Goal: Task Accomplishment & Management: Use online tool/utility

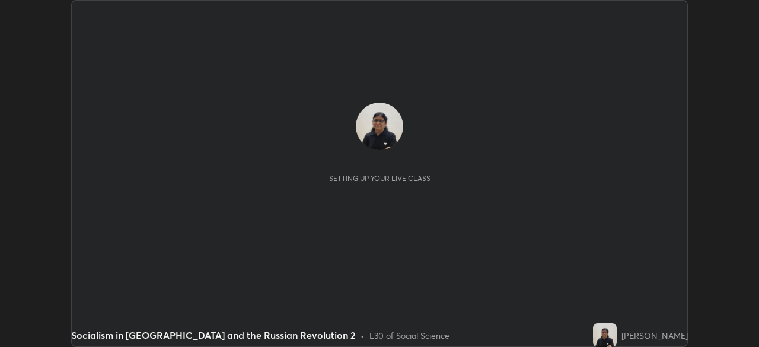
scroll to position [347, 758]
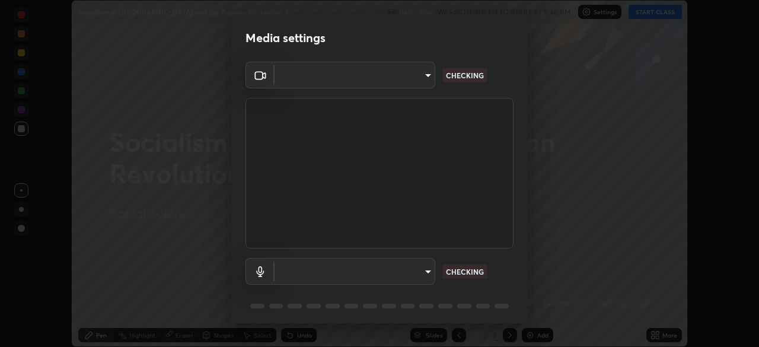
type input "51d019597c161c0694d5583d1f2c643560fde39fe8f4b4da8ea140d4d4830f4c"
type input "c6780f4c857a8b81e5497564d4ed67de36d612a8279d52ba4dbf449da7be3efb"
click at [189, 159] on div "Media settings OBS Virtual Camera 51d019597c161c0694d5583d1f2c643560fde39fe8f4b…" at bounding box center [379, 173] width 759 height 347
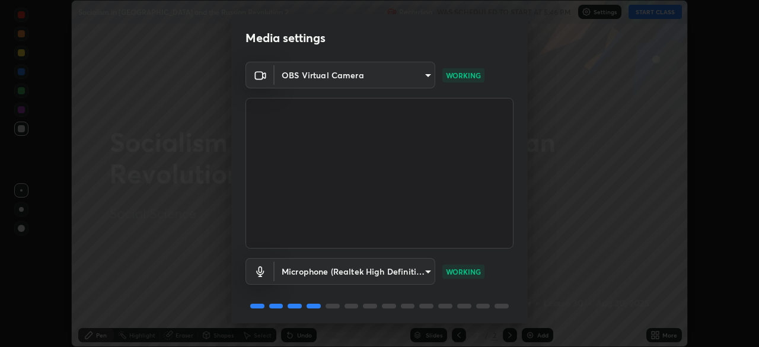
scroll to position [42, 0]
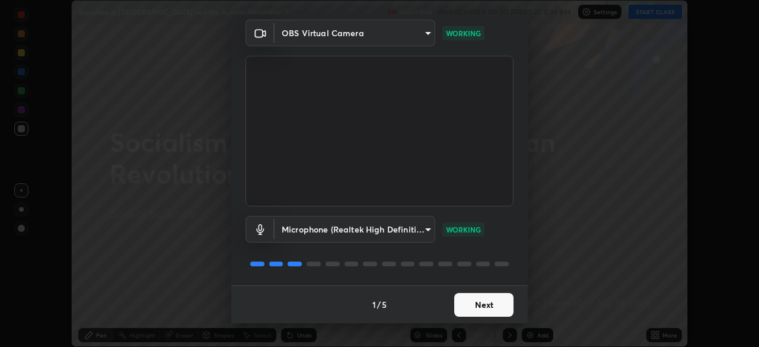
click at [477, 304] on button "Next" at bounding box center [483, 305] width 59 height 24
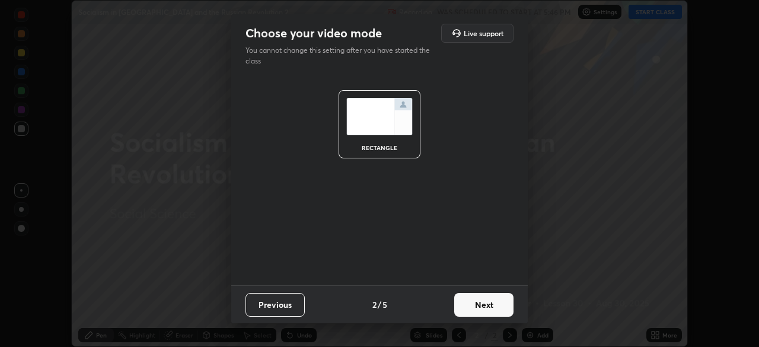
scroll to position [0, 0]
click at [484, 314] on button "Next" at bounding box center [483, 305] width 59 height 24
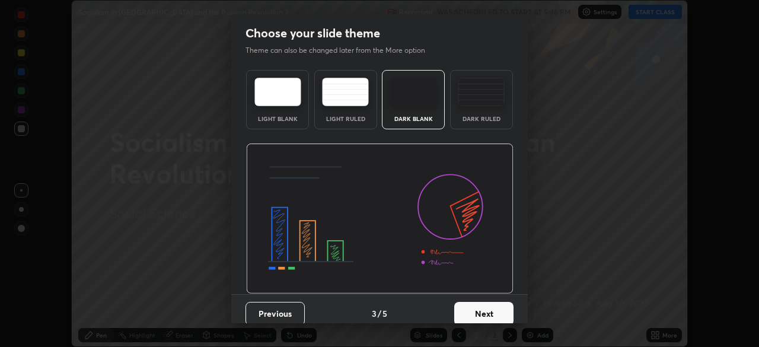
click at [476, 321] on button "Next" at bounding box center [483, 314] width 59 height 24
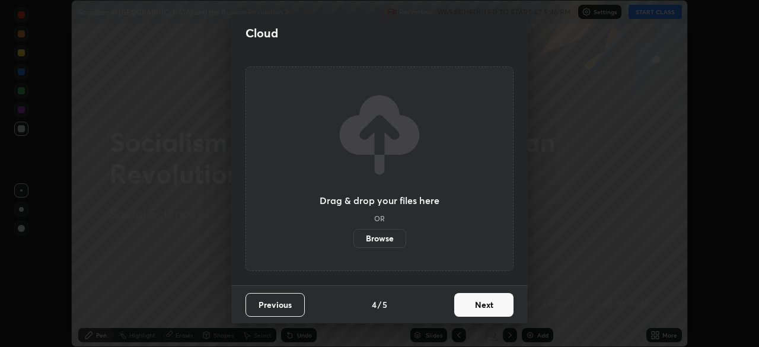
click at [388, 232] on label "Browse" at bounding box center [379, 238] width 53 height 19
click at [353, 232] on input "Browse" at bounding box center [353, 238] width 0 height 19
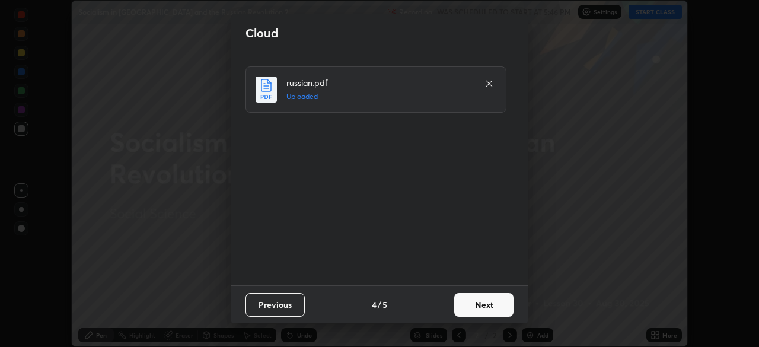
click at [488, 307] on button "Next" at bounding box center [483, 305] width 59 height 24
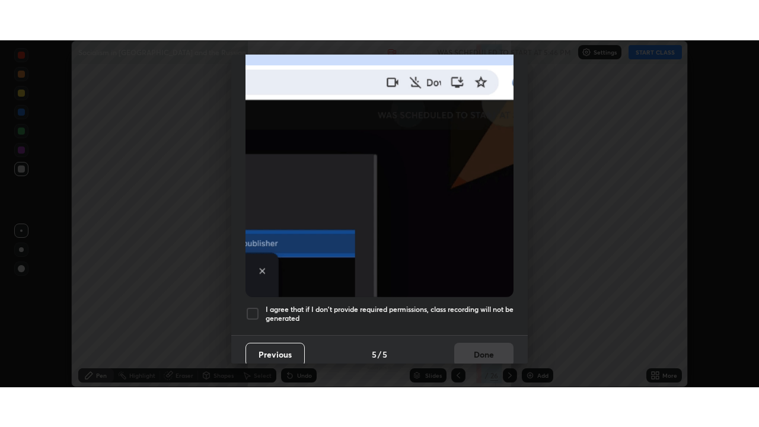
scroll to position [284, 0]
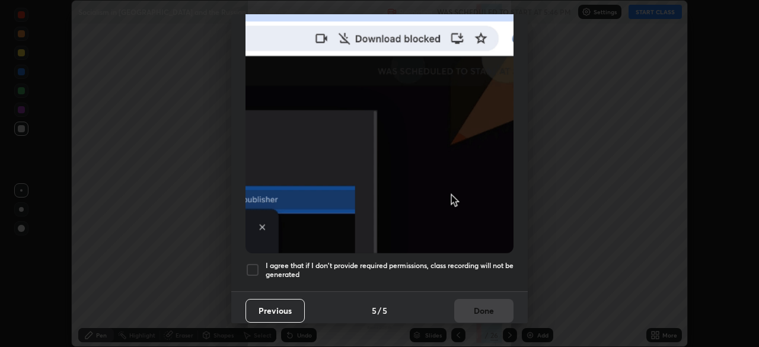
click at [251, 263] on div at bounding box center [252, 270] width 14 height 14
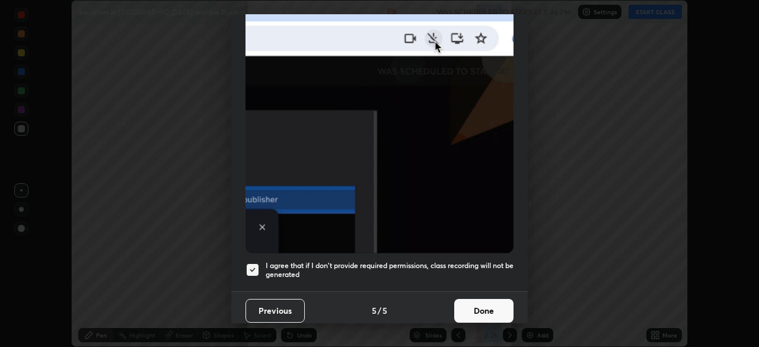
click at [481, 303] on button "Done" at bounding box center [483, 311] width 59 height 24
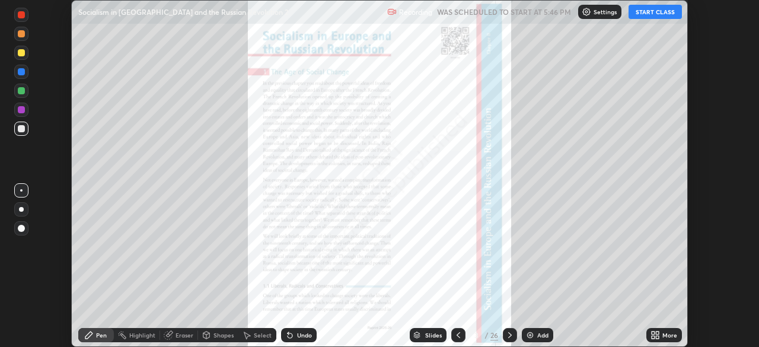
click at [508, 335] on icon at bounding box center [509, 334] width 9 height 9
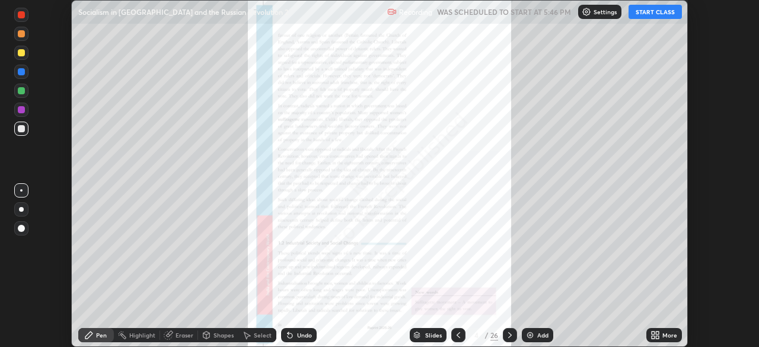
click at [38, 98] on div "Setting up your live class" at bounding box center [379, 173] width 759 height 347
click at [22, 110] on div at bounding box center [21, 109] width 7 height 7
click at [139, 332] on div "Highlight" at bounding box center [142, 335] width 26 height 6
click at [178, 336] on div "Eraser" at bounding box center [184, 335] width 18 height 6
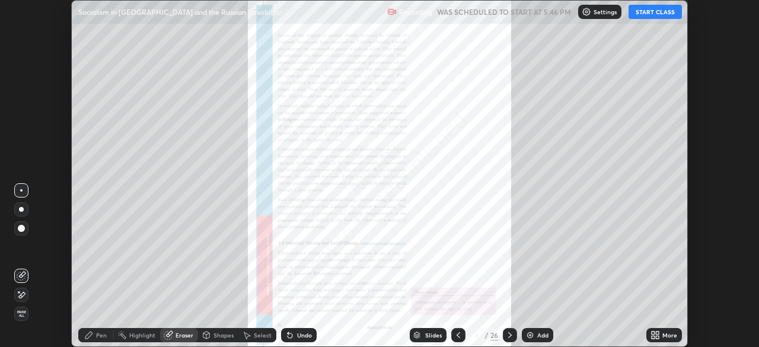
click at [102, 332] on div "Pen" at bounding box center [101, 335] width 11 height 6
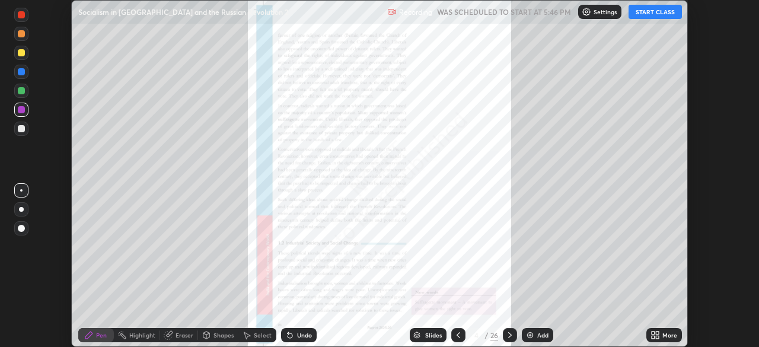
click at [652, 11] on button "START CLASS" at bounding box center [654, 12] width 53 height 14
click at [657, 334] on icon at bounding box center [656, 332] width 3 height 3
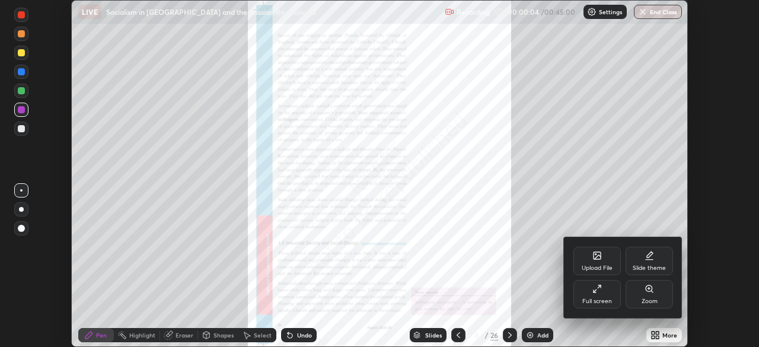
click at [653, 295] on div "Zoom" at bounding box center [648, 294] width 47 height 28
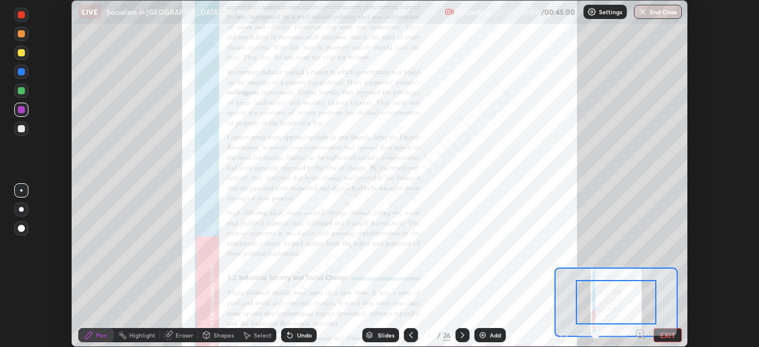
click at [716, 231] on div "Setting up your live class" at bounding box center [379, 173] width 759 height 347
click at [638, 281] on div at bounding box center [615, 302] width 81 height 44
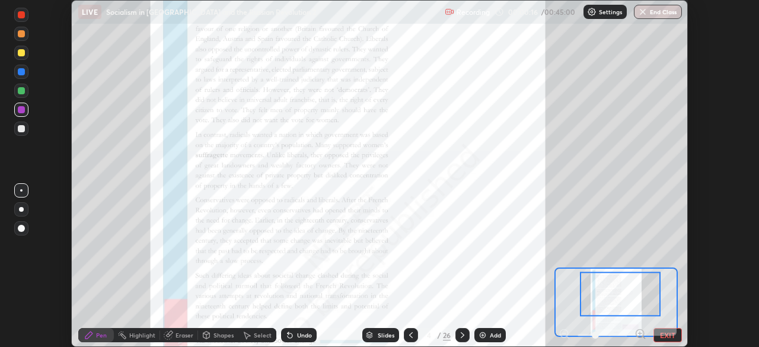
click at [411, 333] on icon at bounding box center [410, 334] width 9 height 9
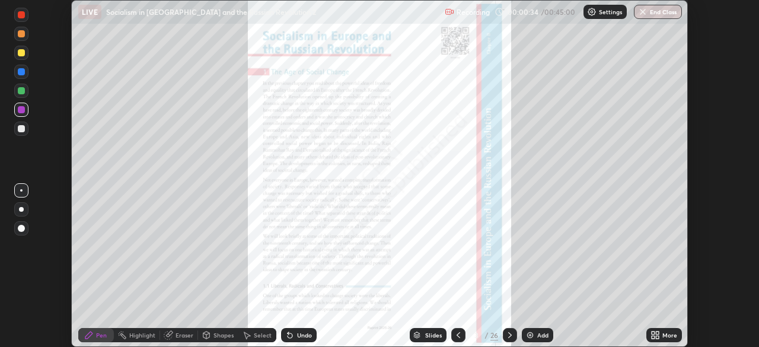
click at [508, 335] on icon at bounding box center [509, 334] width 9 height 9
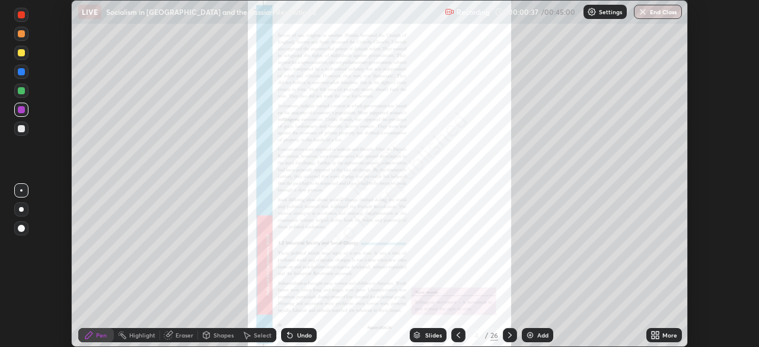
click at [651, 332] on icon at bounding box center [652, 332] width 3 height 3
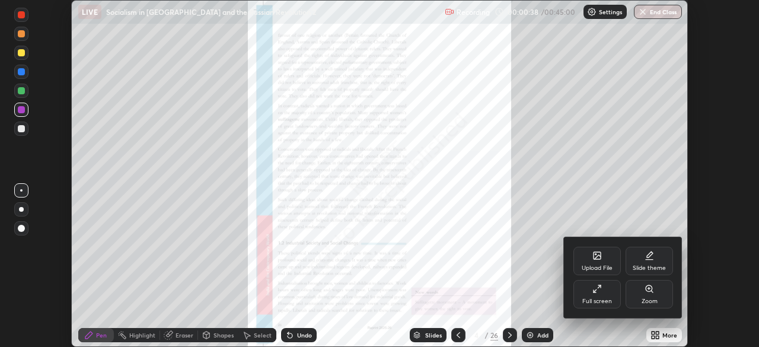
click at [647, 299] on div "Zoom" at bounding box center [649, 301] width 16 height 6
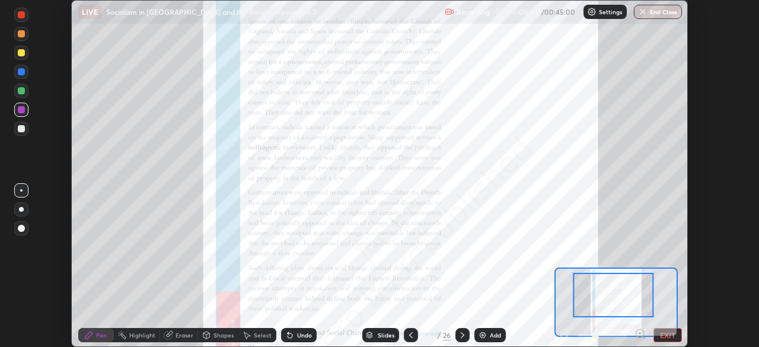
click at [410, 335] on icon at bounding box center [410, 334] width 9 height 9
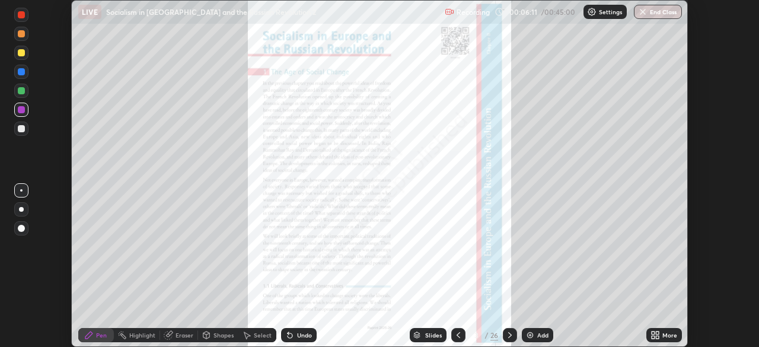
click at [508, 335] on icon at bounding box center [509, 334] width 9 height 9
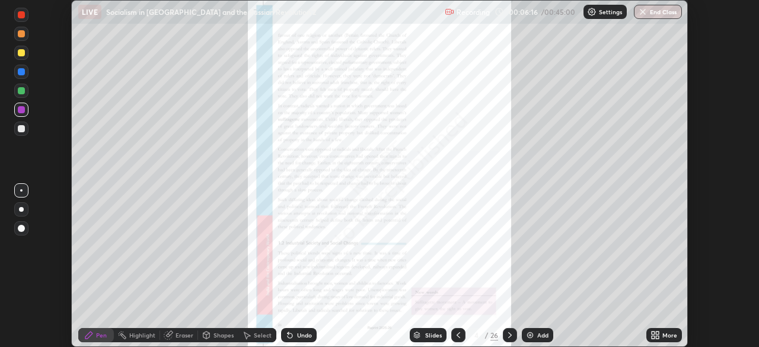
click at [655, 335] on icon at bounding box center [654, 334] width 9 height 9
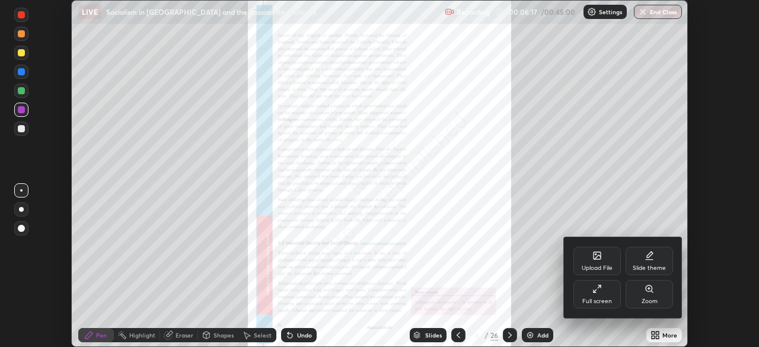
click at [651, 299] on div "Zoom" at bounding box center [649, 301] width 16 height 6
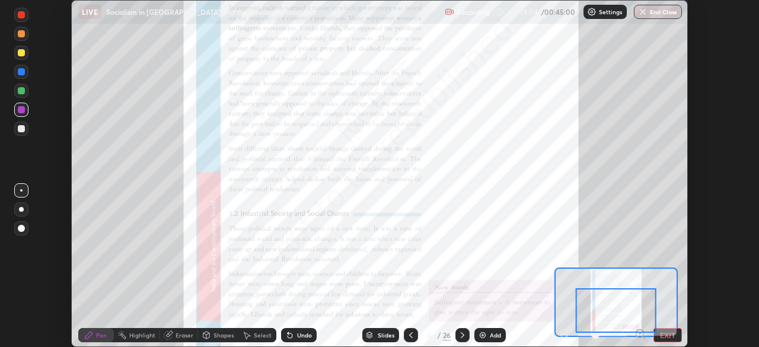
click at [578, 330] on div at bounding box center [615, 310] width 81 height 44
click at [462, 333] on icon at bounding box center [462, 334] width 9 height 9
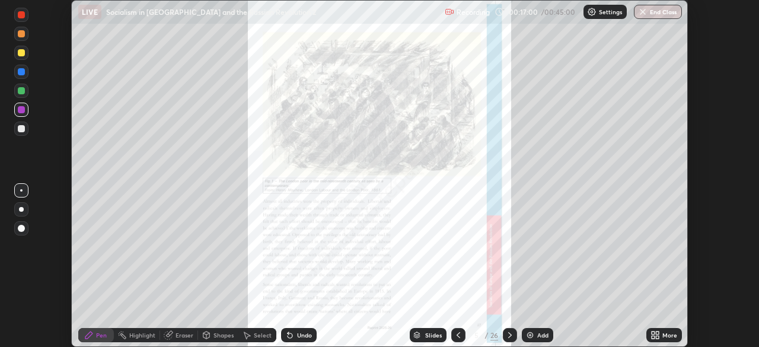
click at [656, 332] on icon at bounding box center [656, 332] width 3 height 3
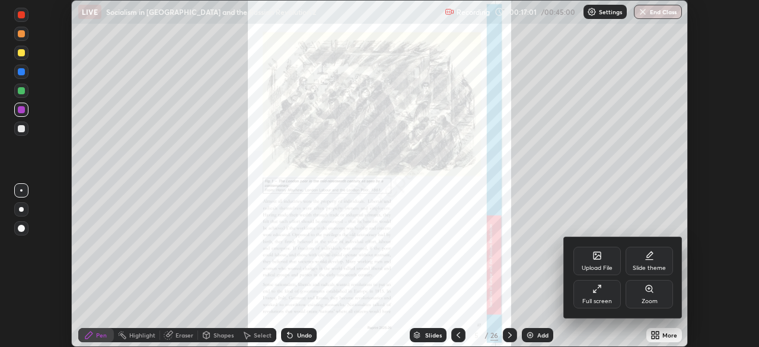
click at [648, 292] on icon at bounding box center [648, 288] width 7 height 7
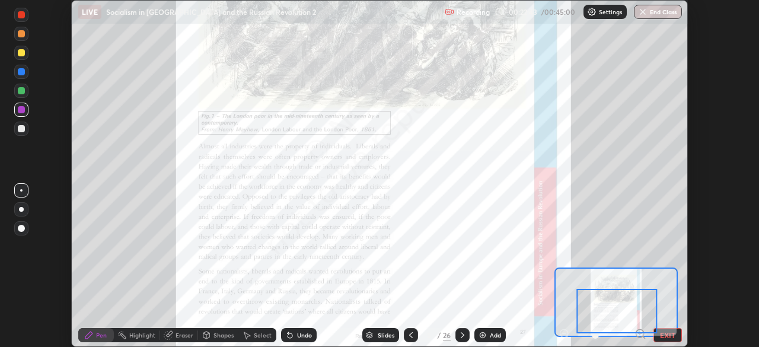
click at [461, 335] on icon at bounding box center [462, 334] width 9 height 9
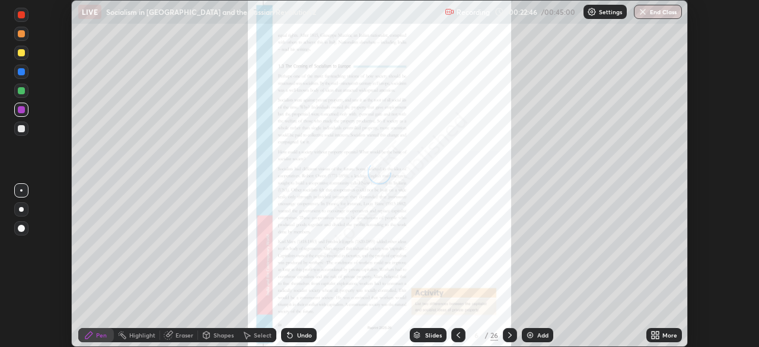
click at [654, 334] on icon at bounding box center [652, 332] width 3 height 3
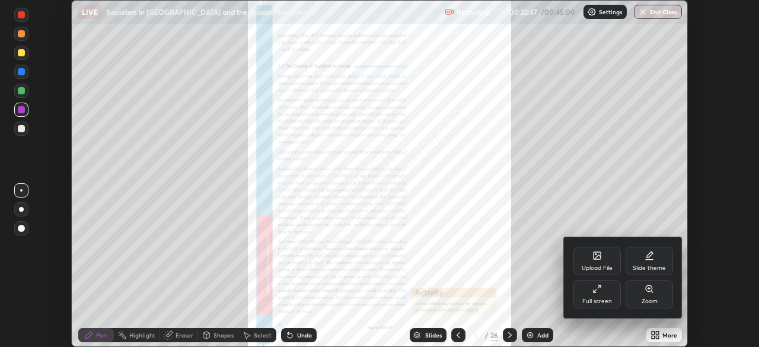
click at [647, 296] on div "Zoom" at bounding box center [648, 294] width 47 height 28
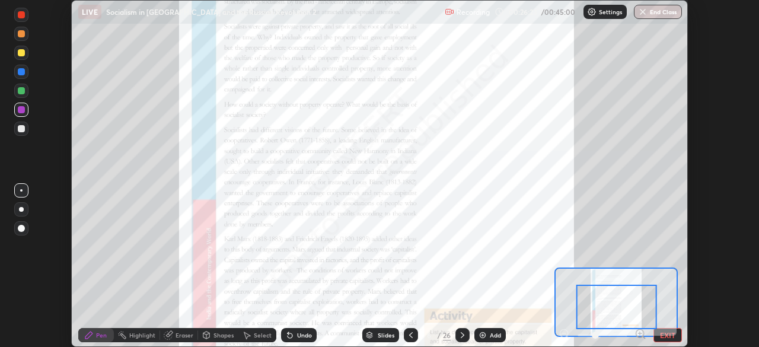
click at [581, 328] on div at bounding box center [616, 306] width 81 height 44
click at [578, 326] on div at bounding box center [616, 306] width 81 height 44
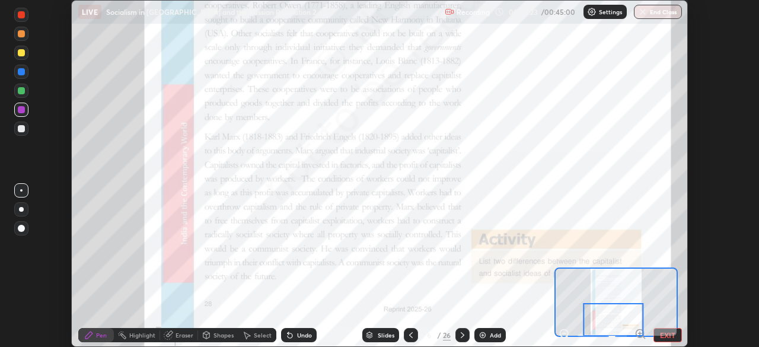
click at [462, 336] on icon at bounding box center [462, 334] width 9 height 9
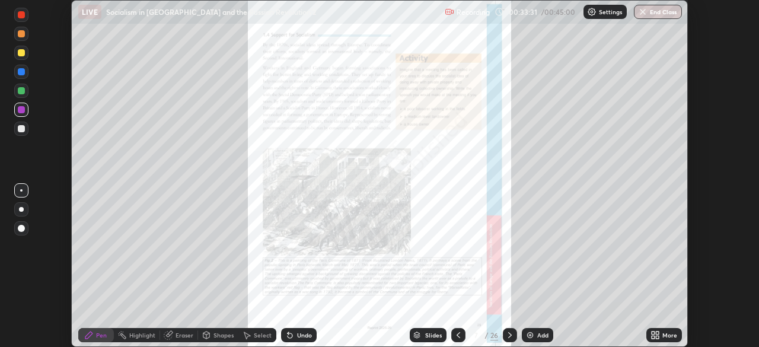
click at [655, 336] on icon at bounding box center [656, 336] width 3 height 3
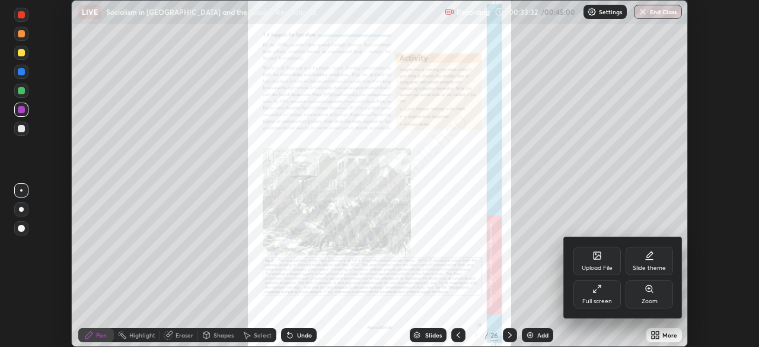
click at [600, 287] on icon at bounding box center [596, 288] width 9 height 9
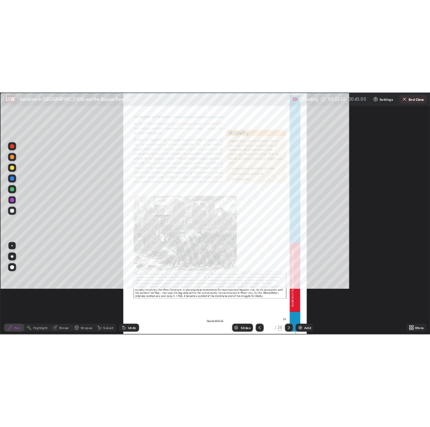
scroll to position [427, 759]
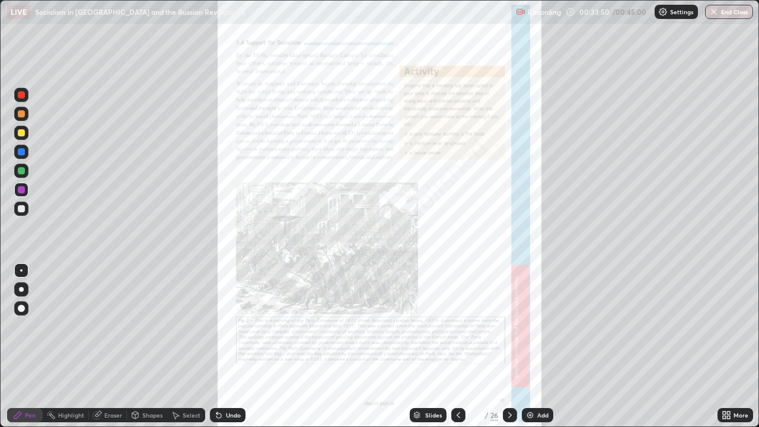
click at [728, 346] on icon at bounding box center [728, 412] width 3 height 3
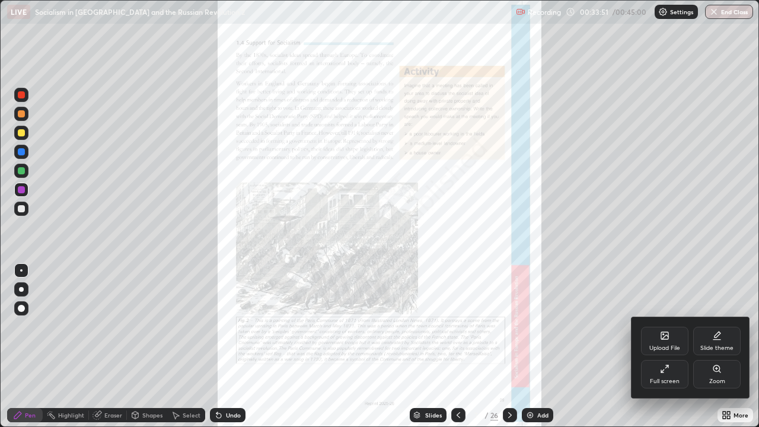
click at [717, 346] on div "Zoom" at bounding box center [716, 374] width 47 height 28
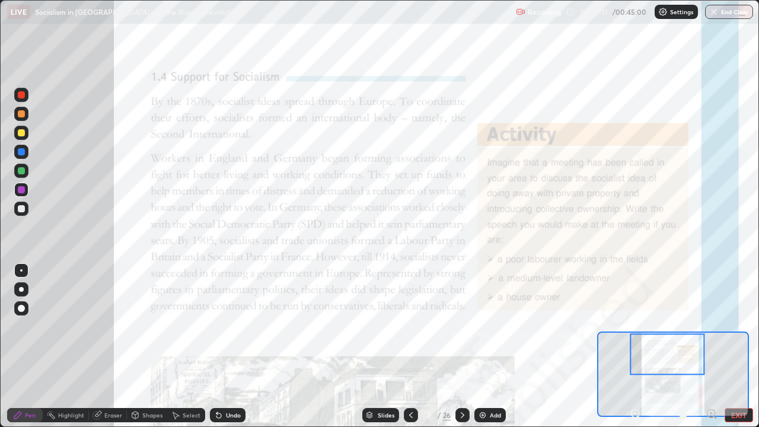
click at [461, 346] on icon at bounding box center [462, 414] width 9 height 9
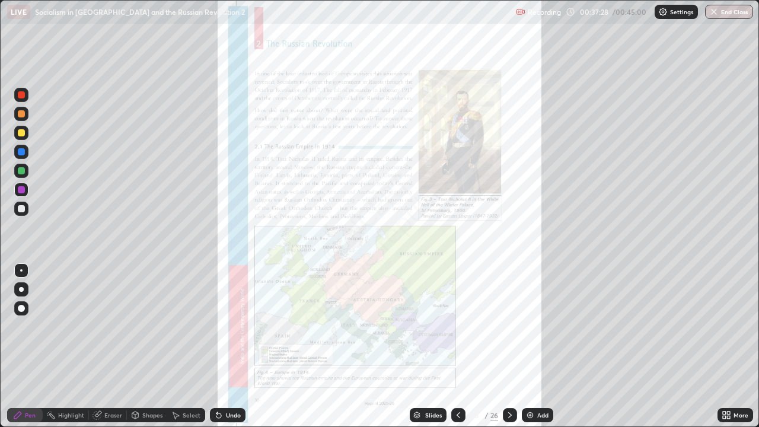
click at [728, 346] on icon at bounding box center [728, 412] width 3 height 3
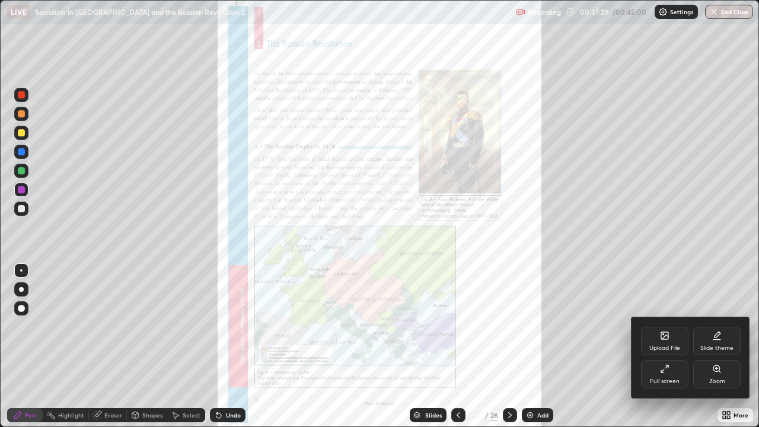
click at [717, 346] on div "Zoom" at bounding box center [716, 374] width 47 height 28
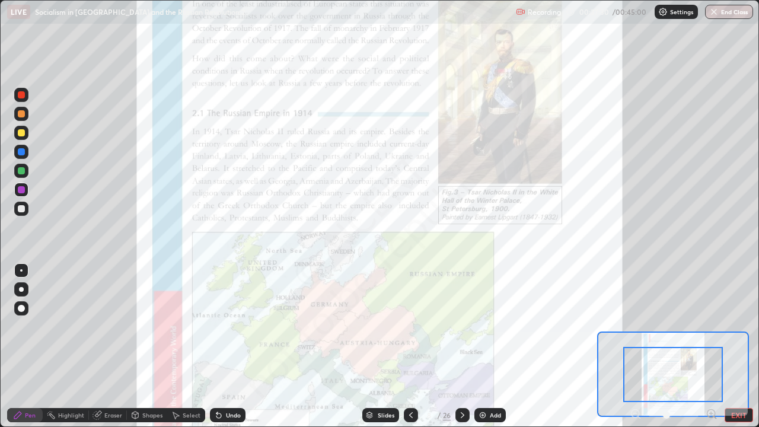
click at [628, 346] on div at bounding box center [673, 374] width 100 height 55
click at [629, 346] on div at bounding box center [673, 374] width 100 height 55
click at [731, 14] on button "End Class" at bounding box center [729, 12] width 48 height 14
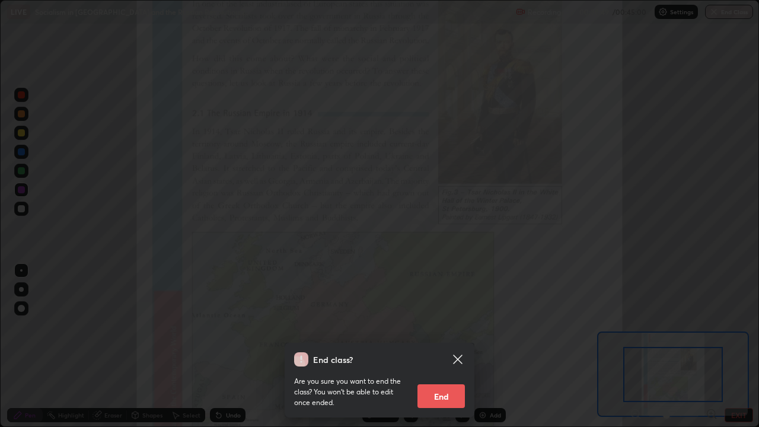
click at [436, 346] on button "End" at bounding box center [440, 396] width 47 height 24
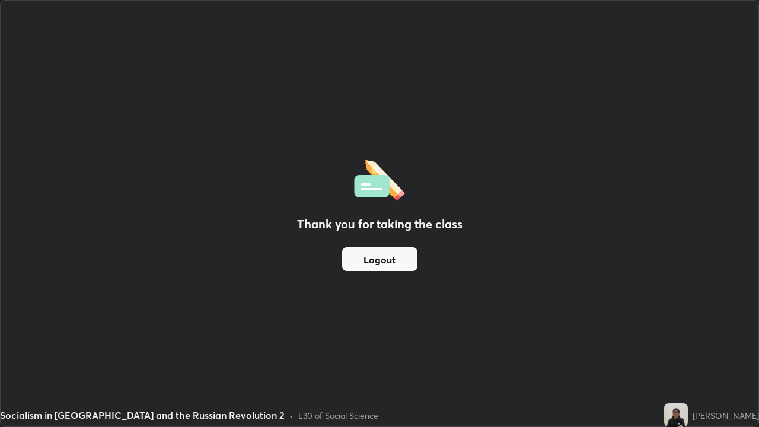
click at [391, 258] on button "Logout" at bounding box center [379, 259] width 75 height 24
